Goal: Task Accomplishment & Management: Use online tool/utility

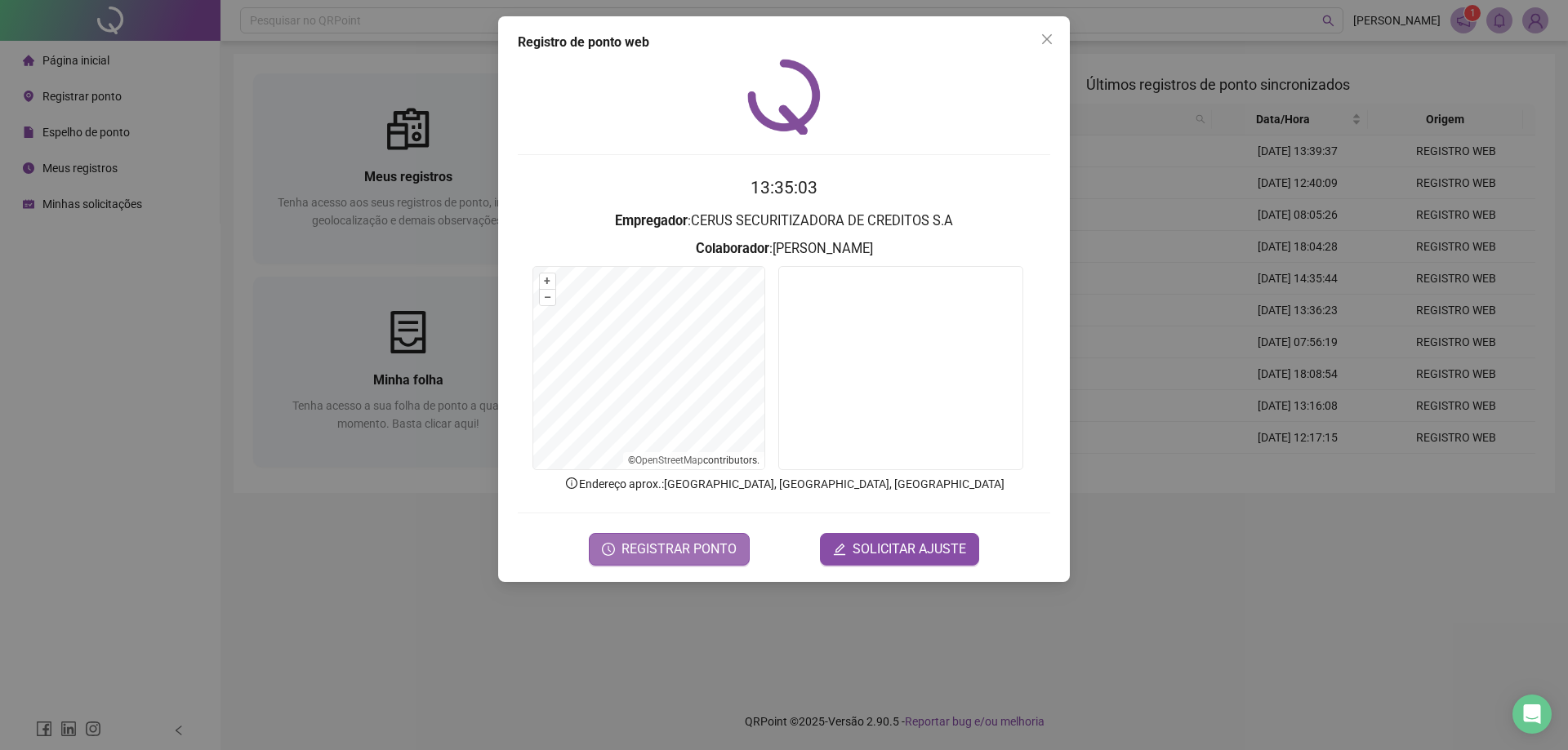
click at [684, 555] on span "REGISTRAR PONTO" at bounding box center [679, 549] width 115 height 19
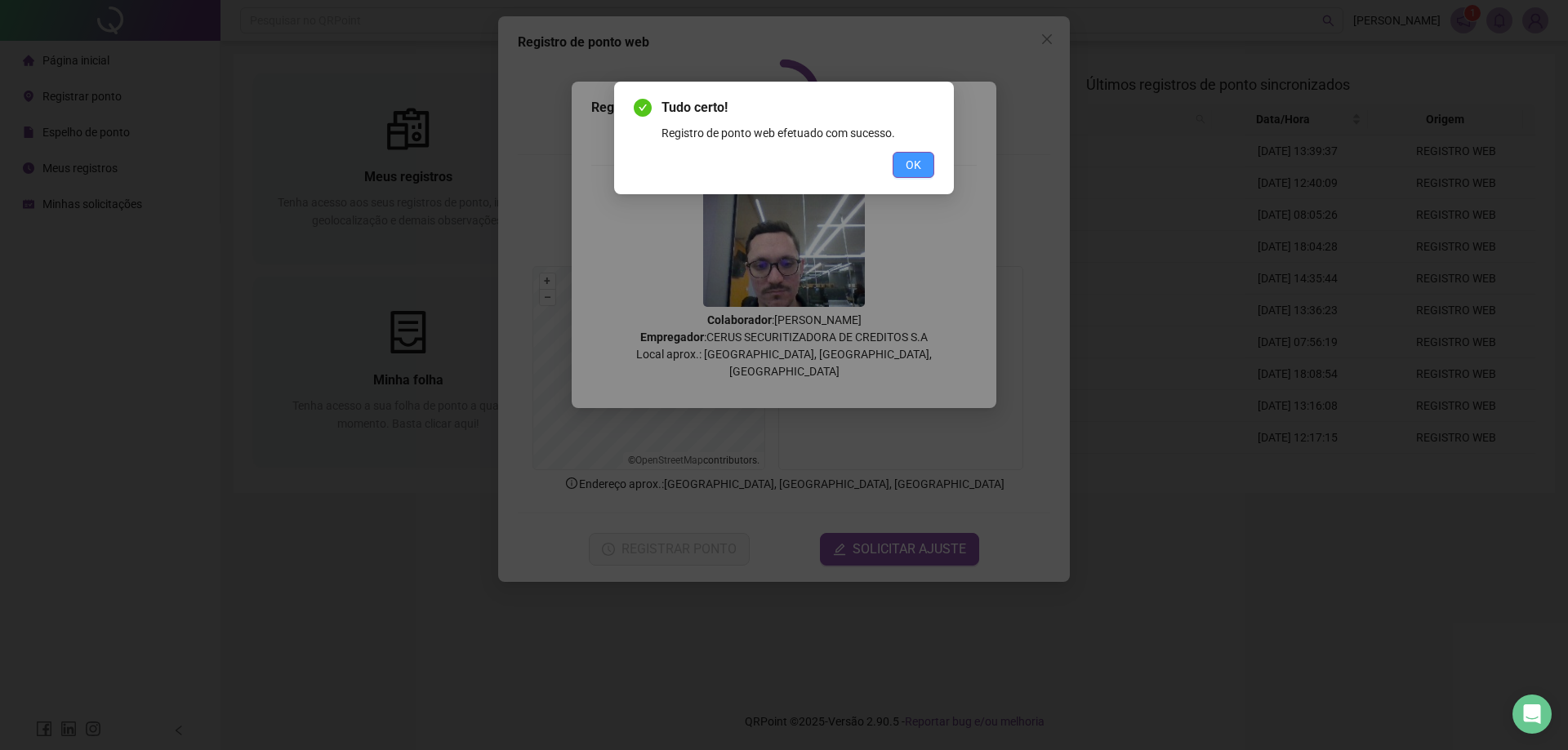
click at [928, 165] on button "OK" at bounding box center [914, 165] width 42 height 26
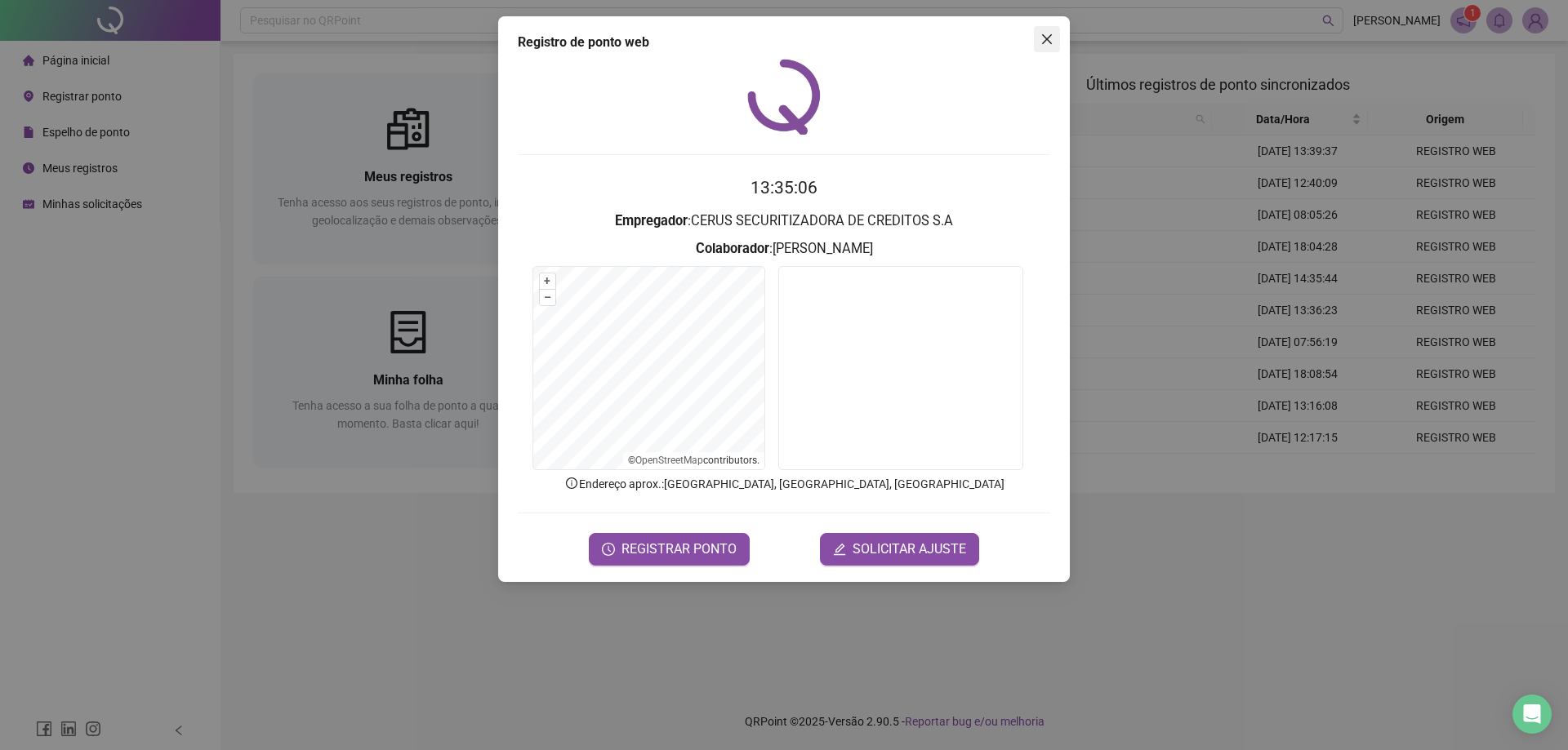
click at [1048, 40] on icon "close" at bounding box center [1046, 38] width 10 height 10
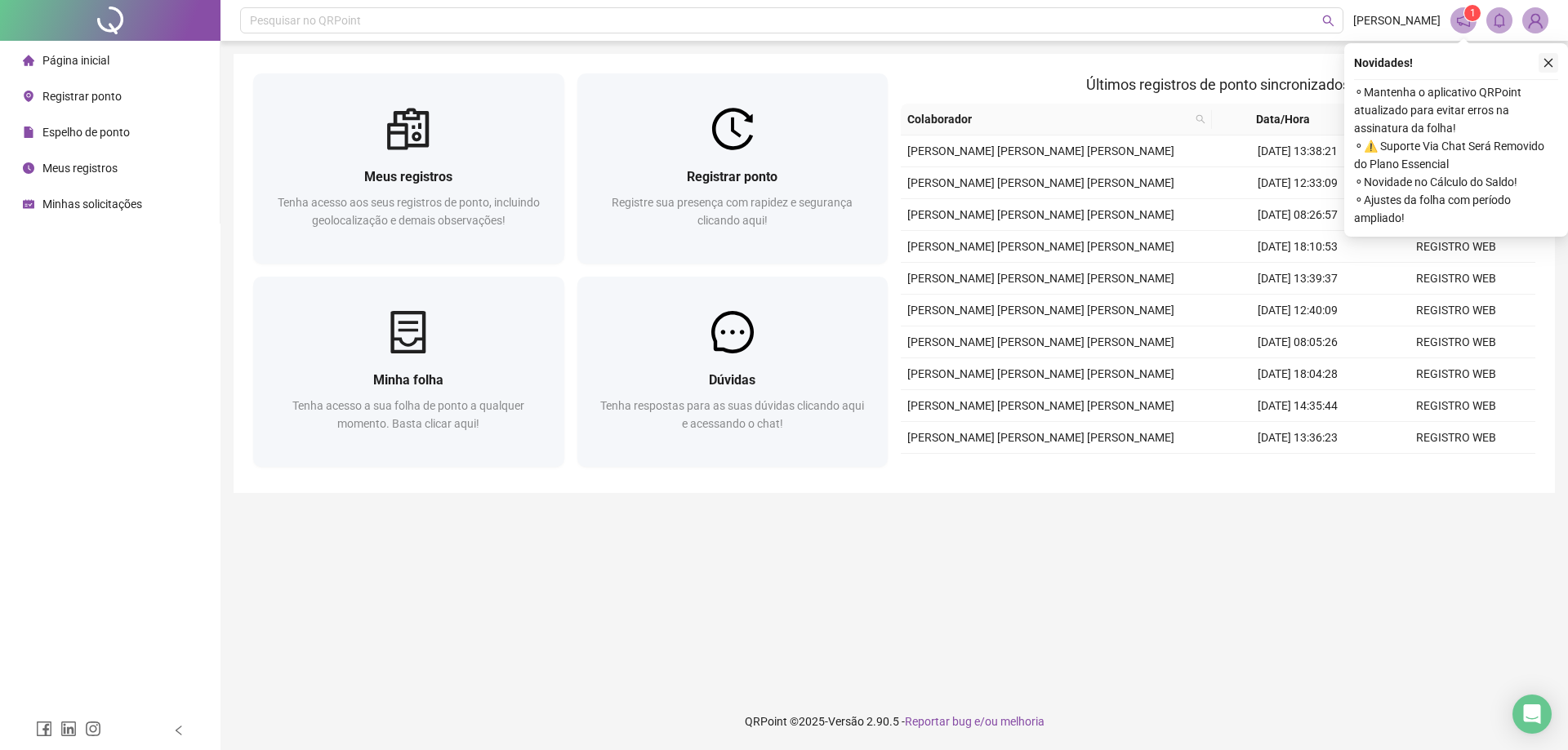
click at [1547, 63] on icon "close" at bounding box center [1548, 62] width 11 height 11
